Goal: Task Accomplishment & Management: Use online tool/utility

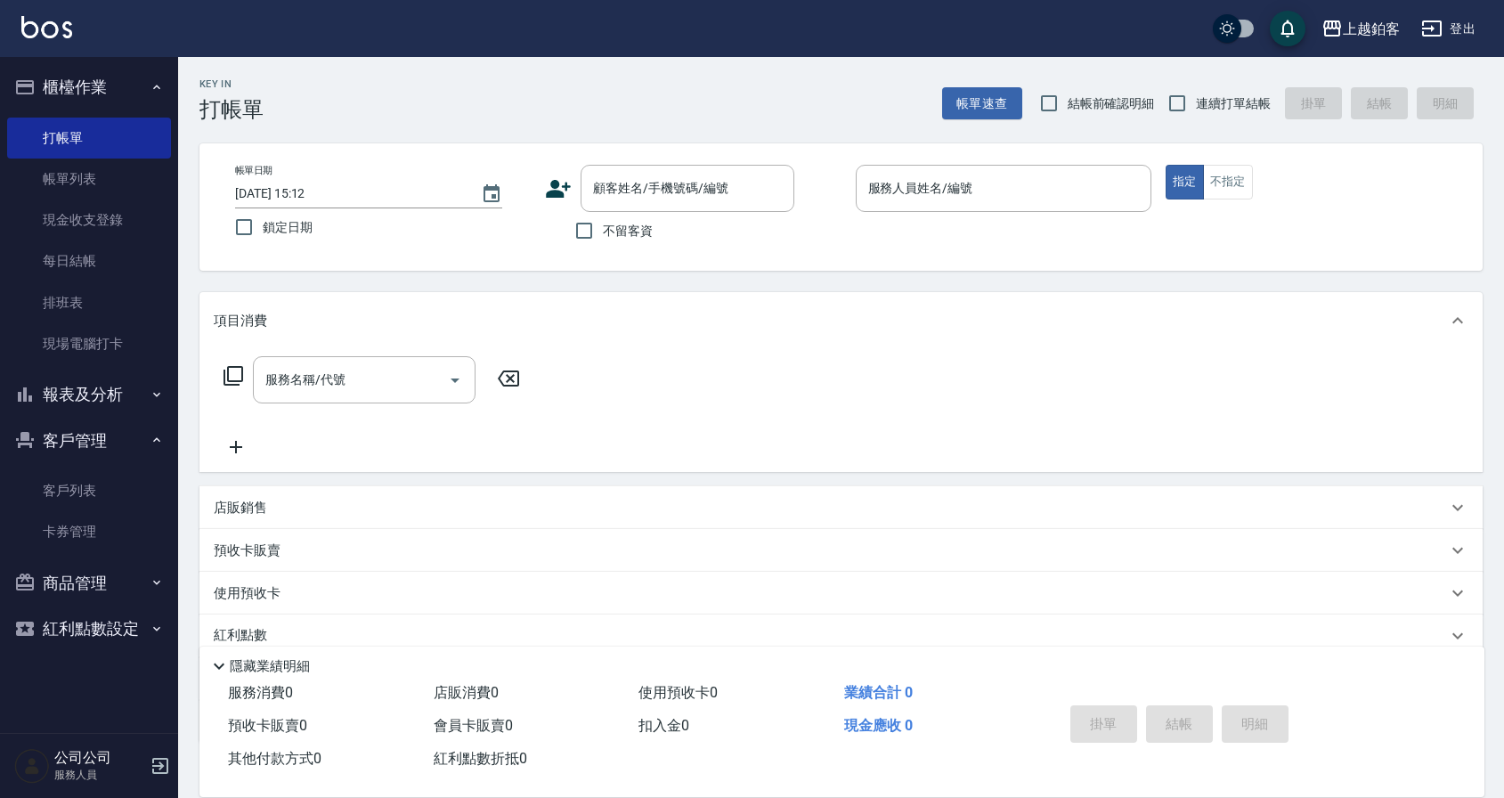
click at [86, 394] on button "報表及分析" at bounding box center [89, 394] width 164 height 46
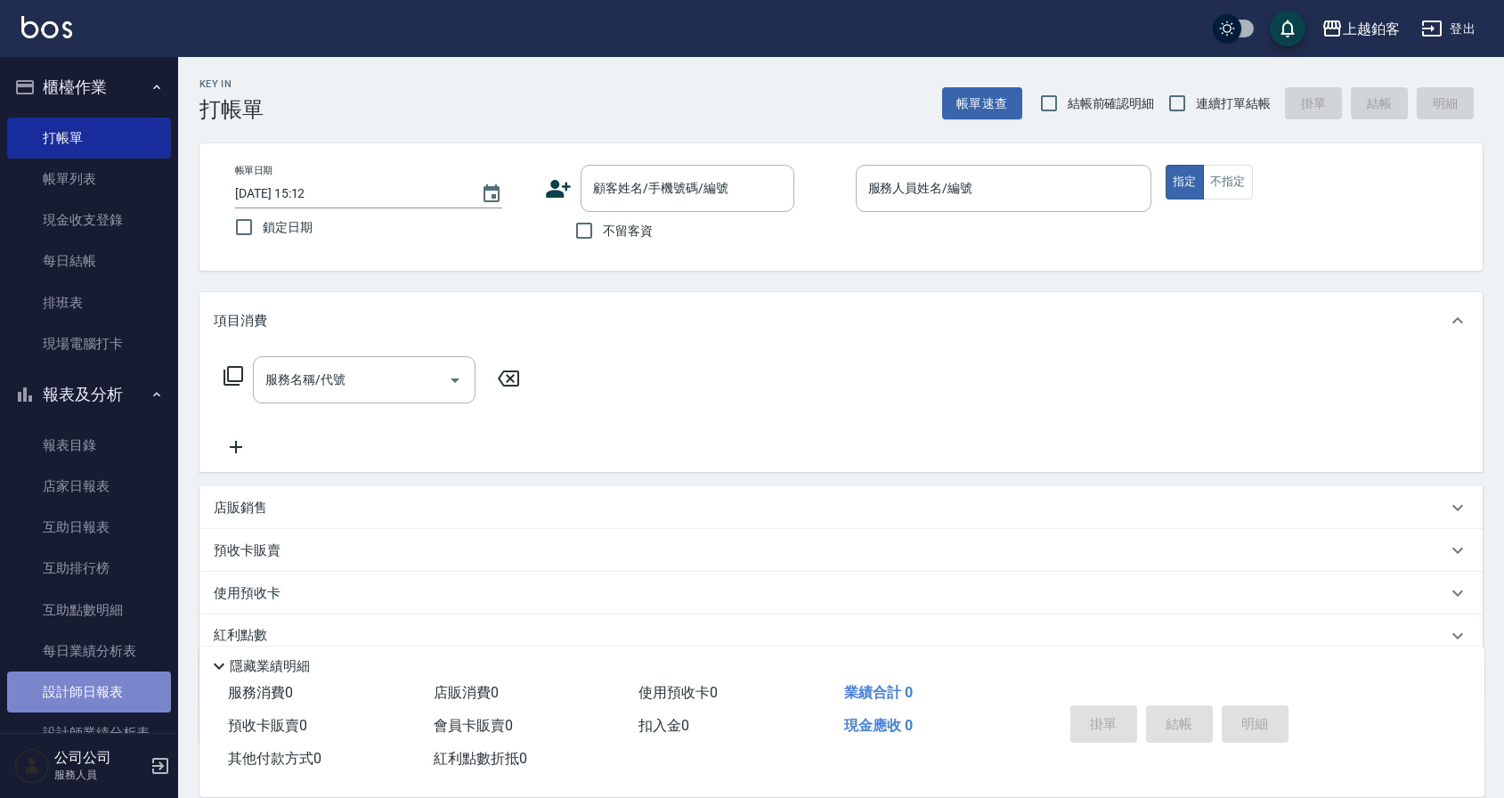
click at [126, 697] on link "設計師日報表" at bounding box center [89, 691] width 164 height 41
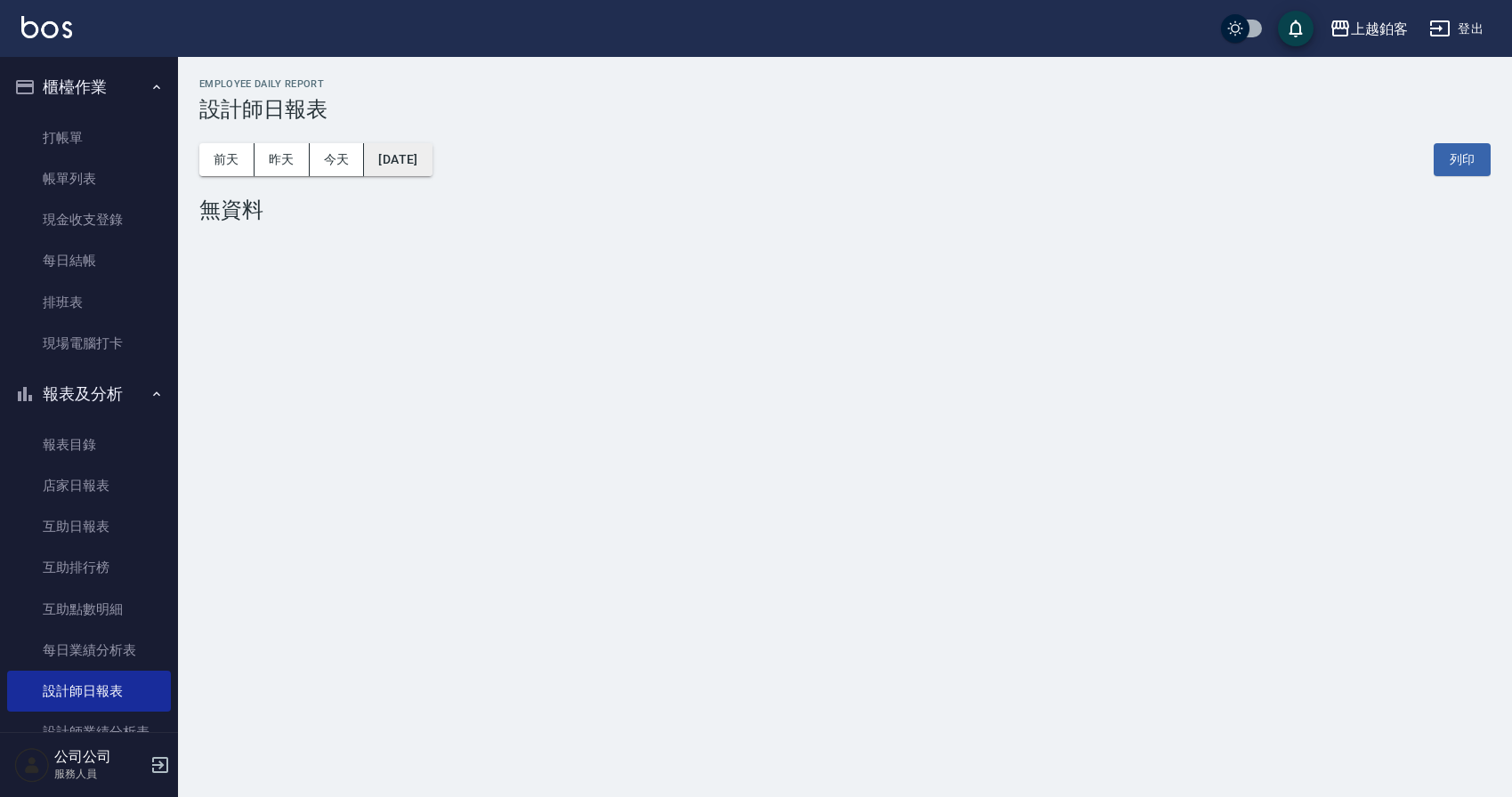
click at [432, 151] on button "[DATE]" at bounding box center [398, 159] width 68 height 33
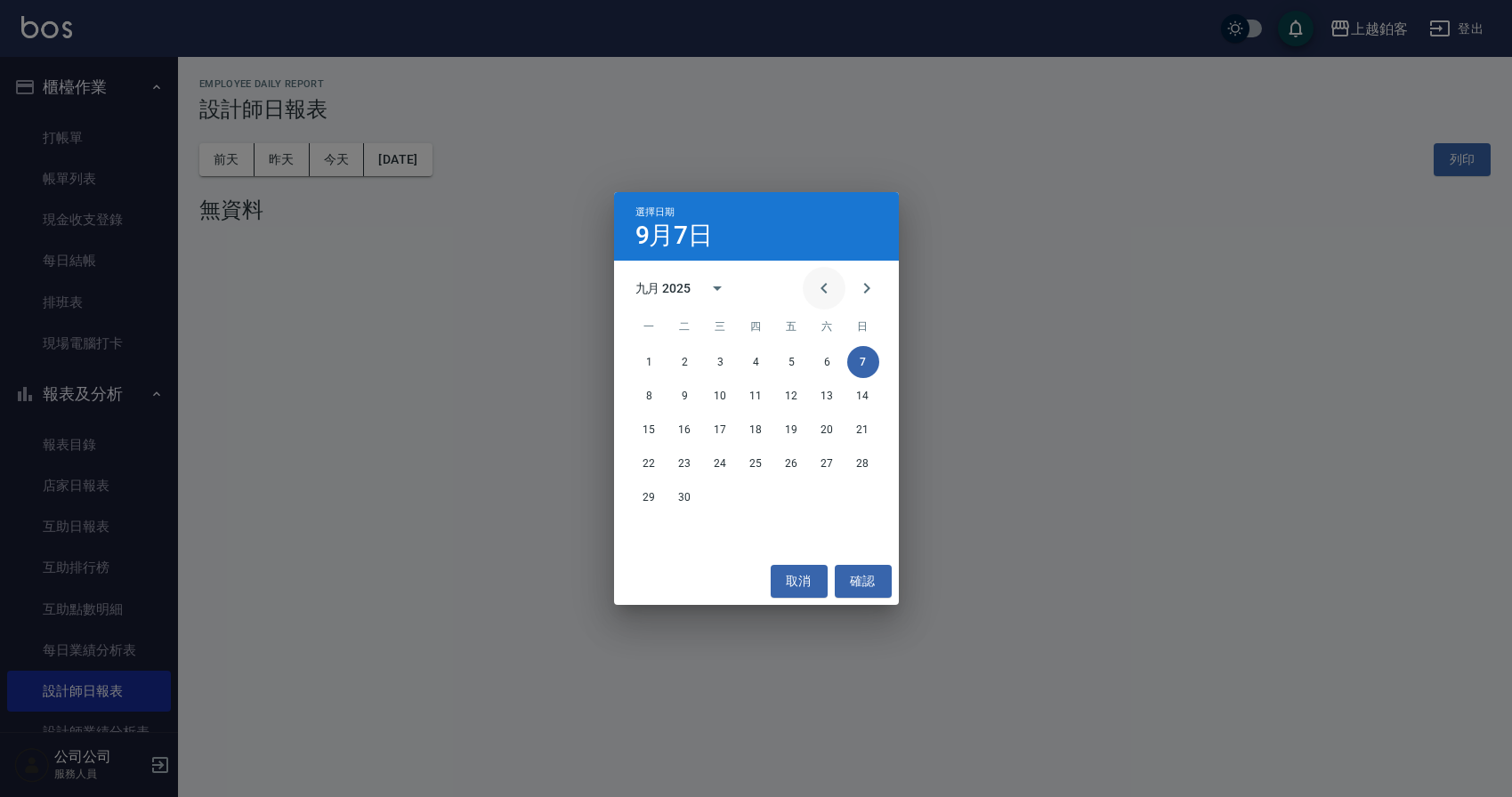
click at [828, 288] on icon "Previous month" at bounding box center [823, 288] width 21 height 21
click at [873, 296] on icon "Next month" at bounding box center [866, 288] width 21 height 21
click at [828, 301] on button "Previous month" at bounding box center [823, 288] width 43 height 43
click at [864, 437] on button "17" at bounding box center [863, 429] width 32 height 32
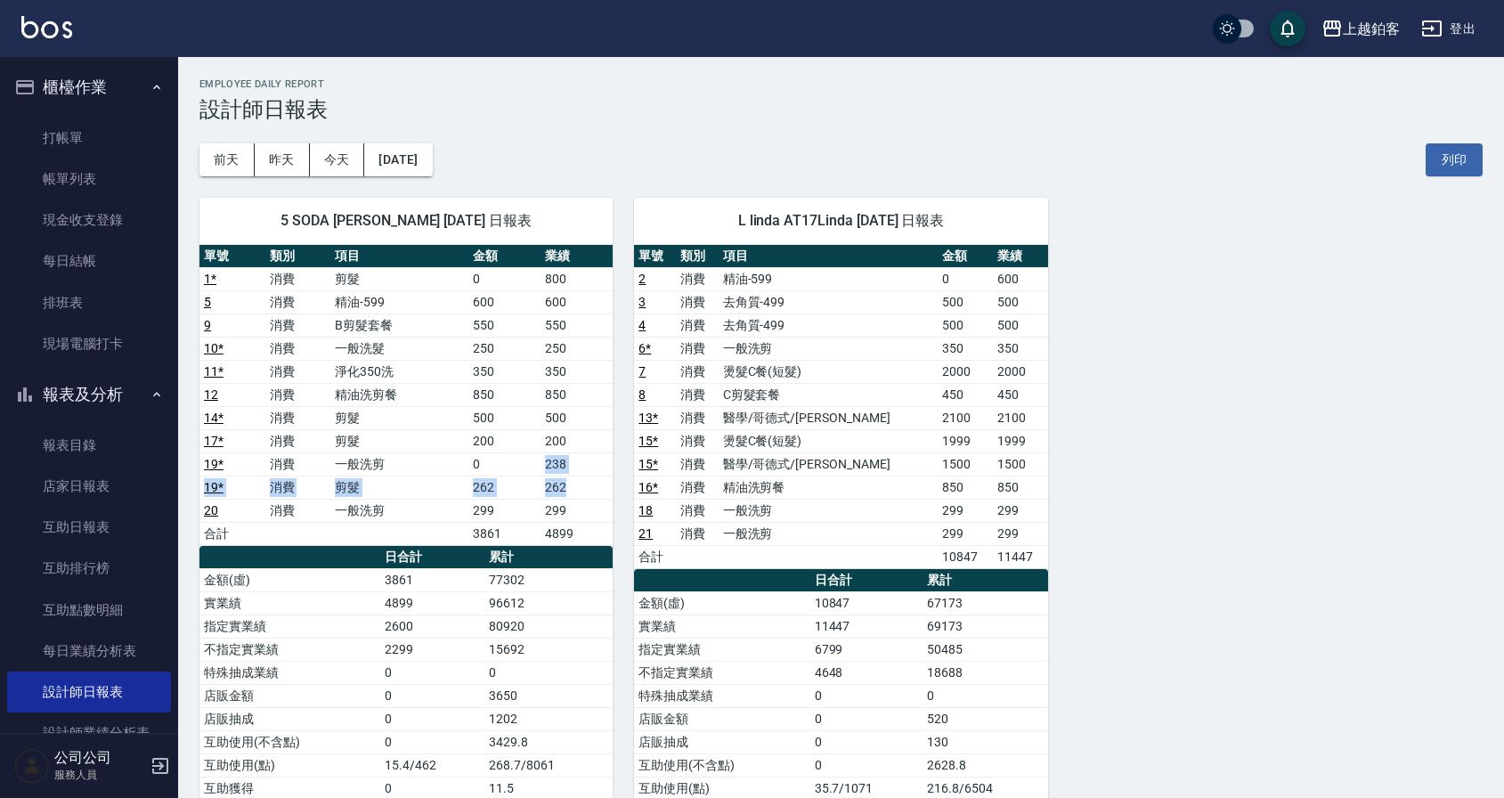
drag, startPoint x: 526, startPoint y: 464, endPoint x: 569, endPoint y: 482, distance: 46.3
click at [569, 482] on tbody "1 * 消費 剪髮 0 800 5 消費 精油-599 600 600 9 消費 B剪髮套餐 550 550 10 * 消費 一般洗髮 250 250 11 …" at bounding box center [405, 406] width 413 height 278
click at [565, 152] on div "[DATE] [DATE] [DATE] [DATE] 列印" at bounding box center [840, 160] width 1283 height 76
click at [269, 161] on button "昨天" at bounding box center [282, 159] width 55 height 33
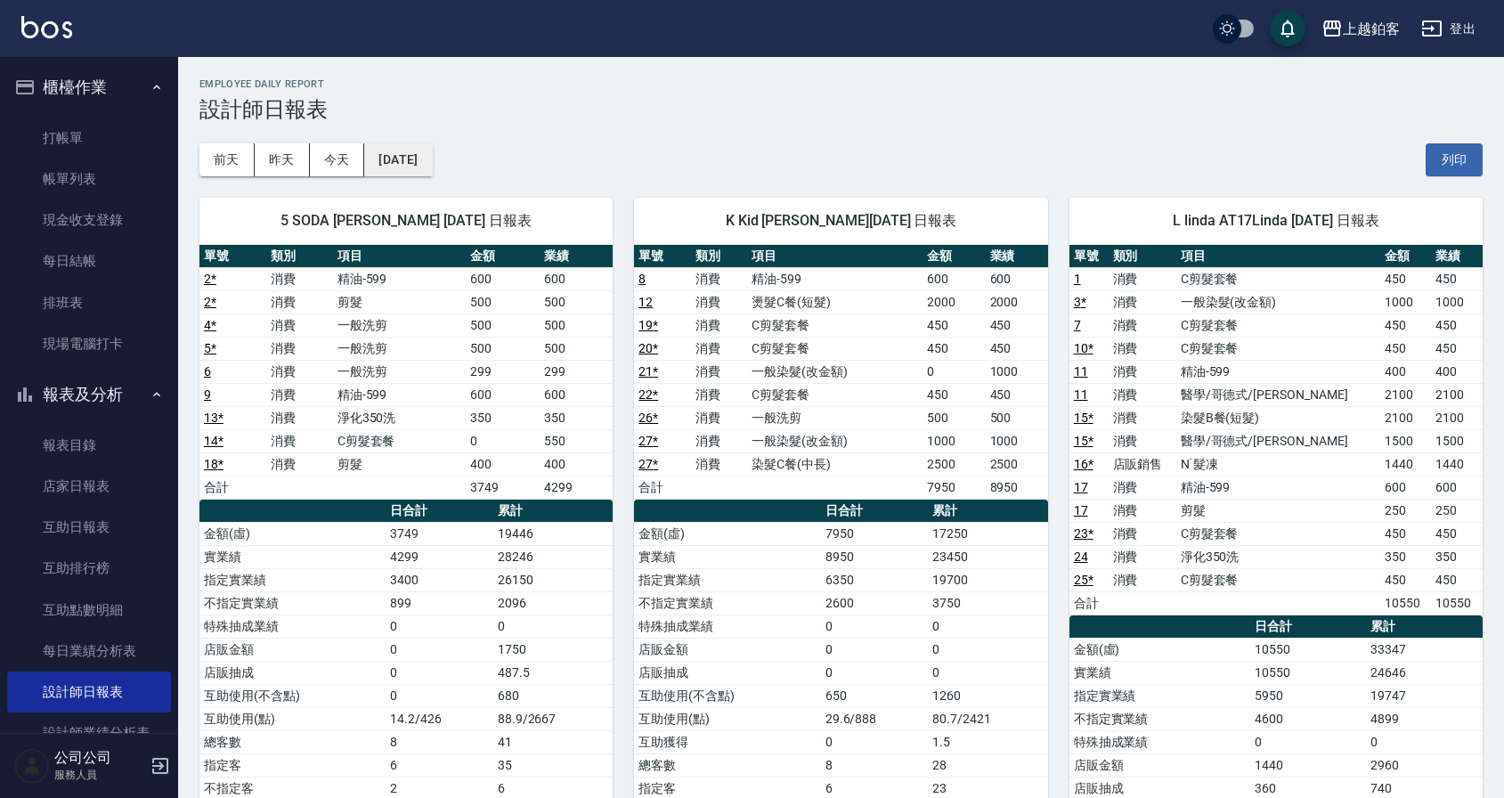
scroll to position [34, 0]
